Goal: Task Accomplishment & Management: Use online tool/utility

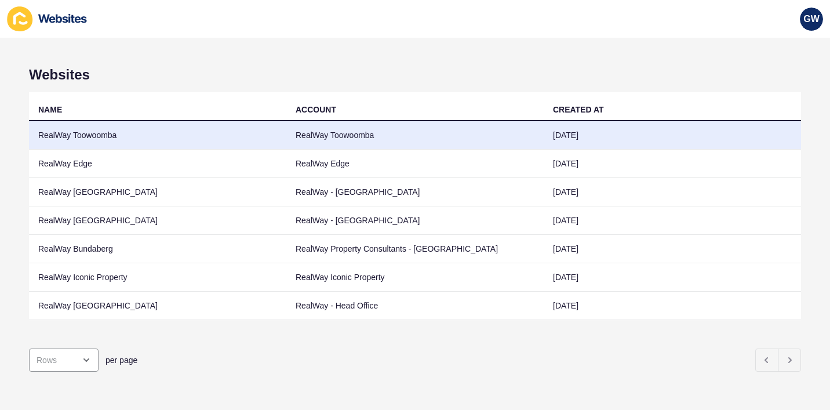
click at [107, 132] on td "RealWay Toowoomba" at bounding box center [157, 135] width 257 height 28
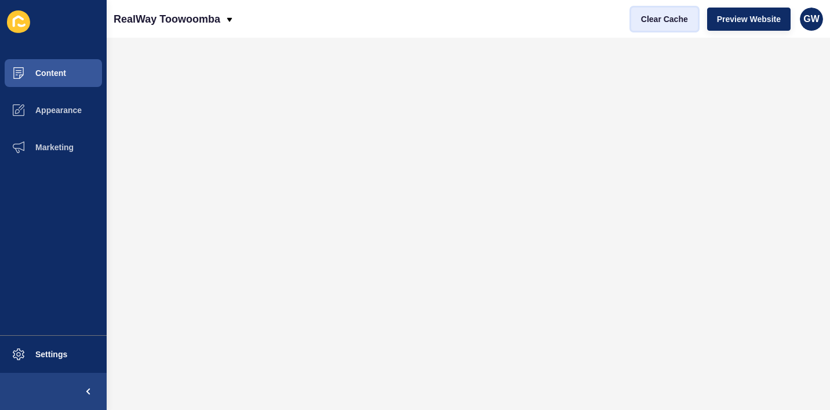
click at [653, 17] on span "Clear Cache" at bounding box center [664, 19] width 47 height 12
click at [664, 16] on span "Clear Cache" at bounding box center [664, 19] width 47 height 12
click at [660, 17] on span "Clear Cache" at bounding box center [664, 19] width 47 height 12
click at [669, 23] on span "Clear Cache" at bounding box center [664, 19] width 47 height 12
click at [660, 17] on span "Clear Cache" at bounding box center [664, 19] width 47 height 12
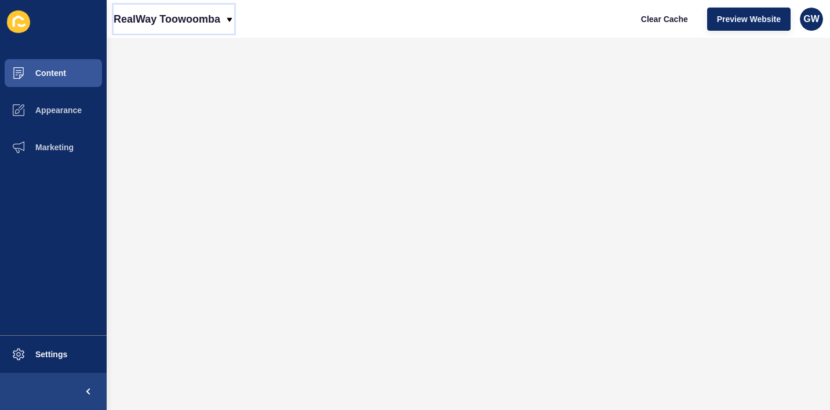
click at [207, 17] on p "RealWay Toowoomba" at bounding box center [167, 19] width 107 height 29
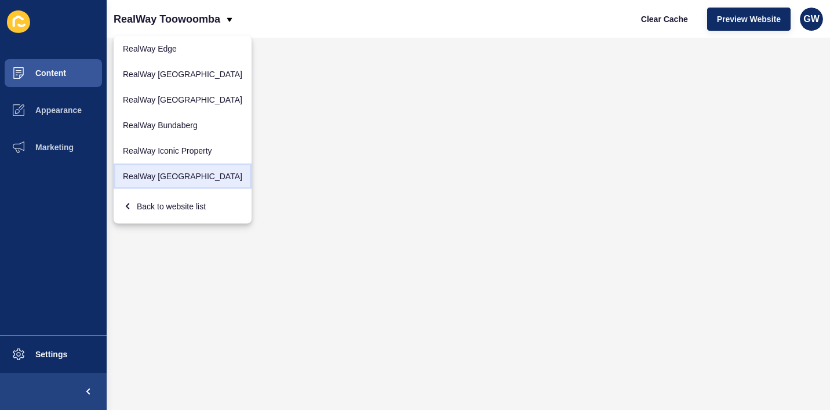
click at [170, 179] on link "RealWay [GEOGRAPHIC_DATA]" at bounding box center [183, 175] width 138 height 25
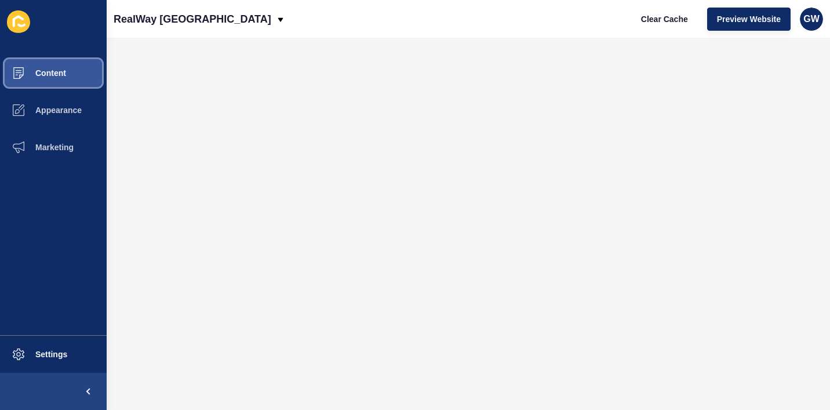
click at [52, 70] on span "Content" at bounding box center [32, 72] width 68 height 9
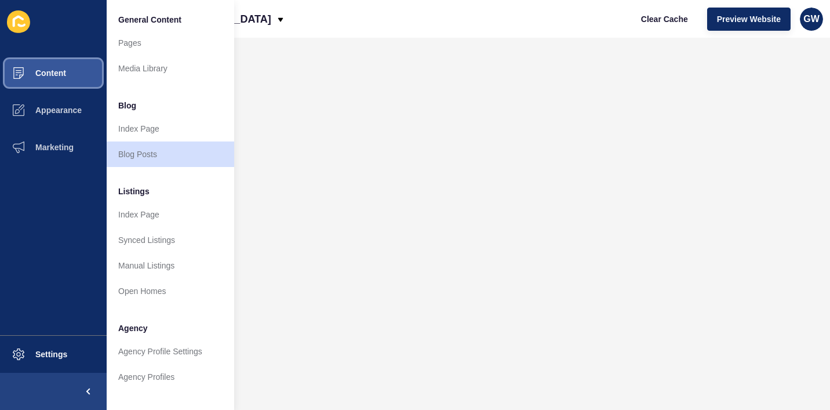
click at [41, 72] on span "Content" at bounding box center [32, 72] width 68 height 9
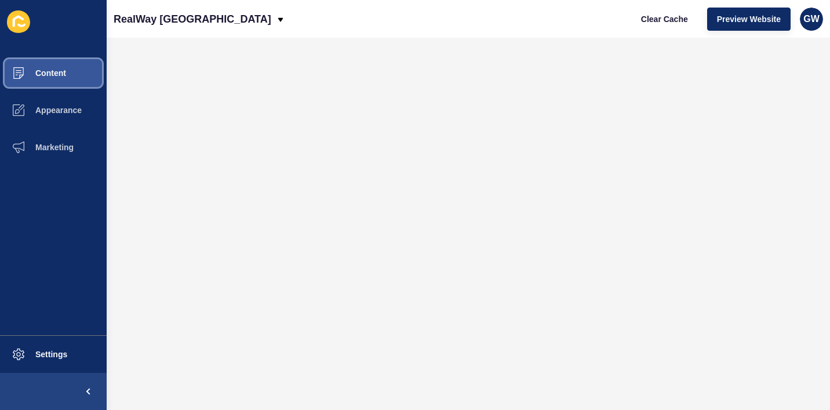
click at [51, 77] on span "Content" at bounding box center [32, 72] width 68 height 9
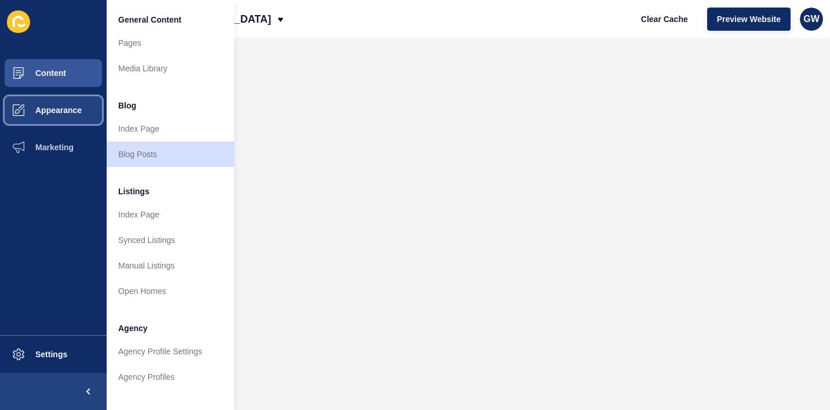
click at [70, 111] on span "Appearance" at bounding box center [39, 109] width 83 height 9
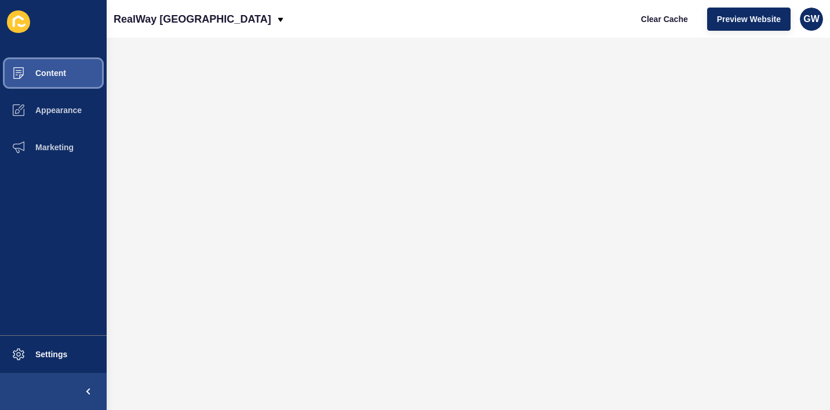
click at [54, 71] on span "Content" at bounding box center [32, 72] width 68 height 9
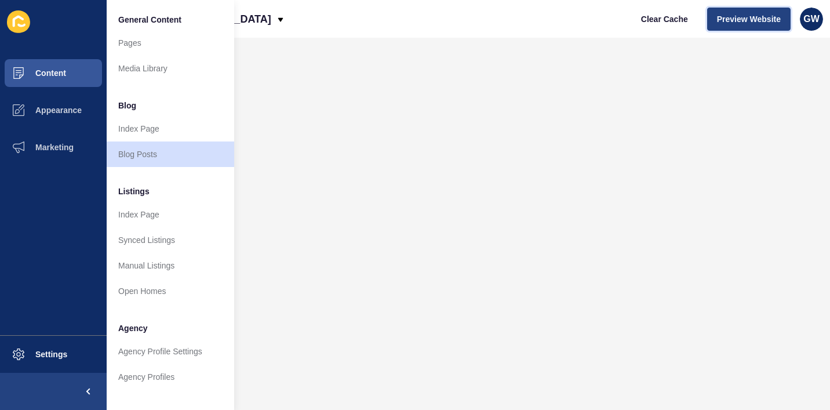
click at [755, 16] on span "Preview Website" at bounding box center [749, 19] width 64 height 12
